Goal: Find contact information: Find contact information

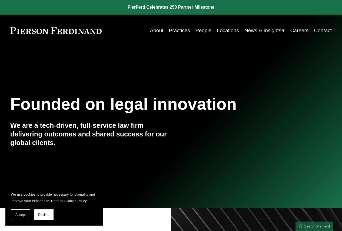
click at [204, 29] on link "People" at bounding box center [204, 30] width 16 height 10
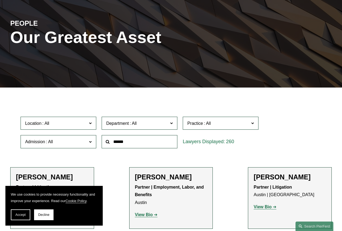
scroll to position [108, 0]
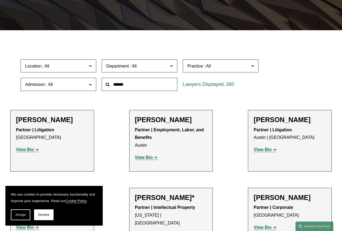
click at [90, 65] on span at bounding box center [90, 65] width 3 height 7
click at [0, 0] on link "Denver" at bounding box center [0, 0] width 0 height 0
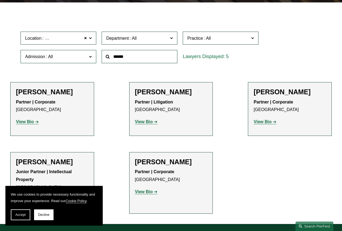
scroll to position [136, 0]
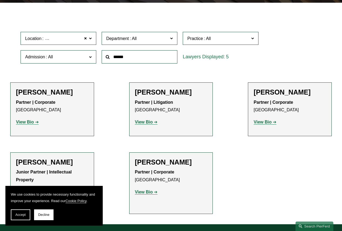
click at [263, 123] on strong "View Bio" at bounding box center [263, 122] width 18 height 5
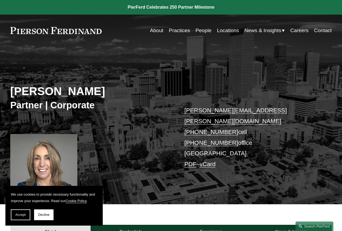
drag, startPoint x: 246, startPoint y: 133, endPoint x: 193, endPoint y: 133, distance: 52.2
click at [193, 133] on p "julie.herzog@pierferd.com +1.303.246.4189 cell +1.720.719.7405 office Denver PD…" at bounding box center [251, 137] width 134 height 64
copy p "720.719.7405 office"
